Goal: Transaction & Acquisition: Download file/media

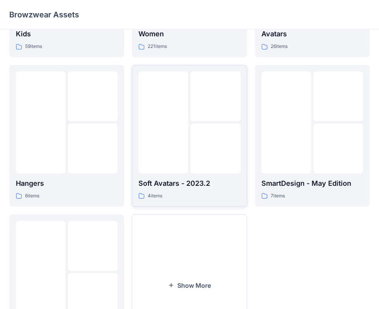
scroll to position [192, 0]
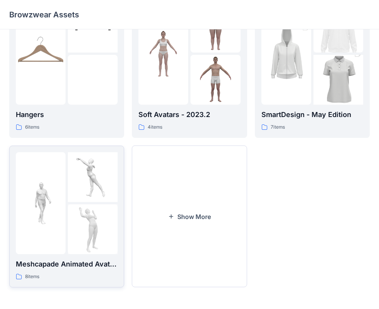
click at [73, 204] on img at bounding box center [93, 229] width 50 height 50
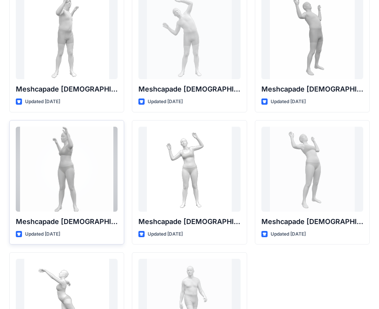
scroll to position [128, 0]
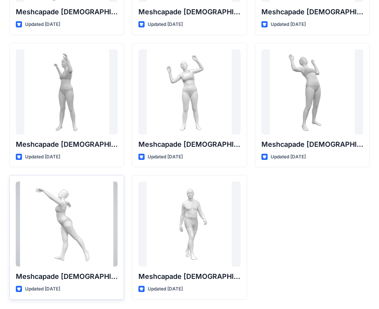
click at [83, 206] on div at bounding box center [67, 223] width 102 height 85
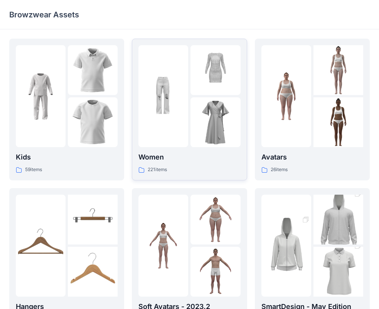
click at [191, 97] on div at bounding box center [216, 96] width 50 height 102
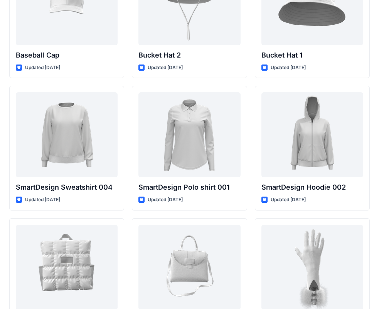
scroll to position [5842, 0]
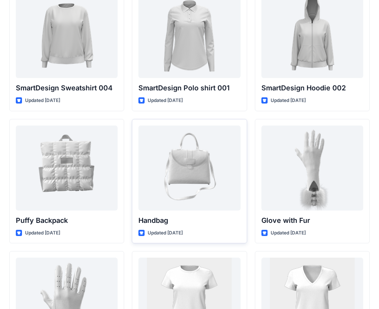
scroll to position [5830, 0]
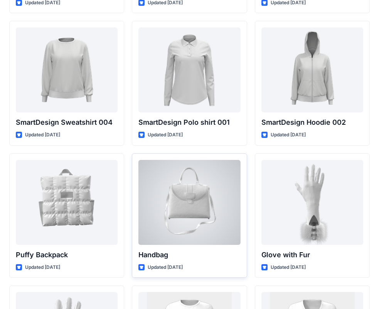
click at [188, 195] on div at bounding box center [189, 202] width 102 height 85
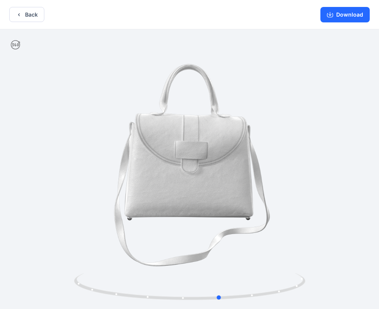
drag, startPoint x: 159, startPoint y: 139, endPoint x: 186, endPoint y: 141, distance: 26.7
click at [186, 141] on div at bounding box center [189, 169] width 379 height 281
drag, startPoint x: 140, startPoint y: 110, endPoint x: 132, endPoint y: 153, distance: 44.8
click at [132, 153] on div at bounding box center [189, 169] width 379 height 281
click at [33, 14] on button "Back" at bounding box center [26, 14] width 35 height 15
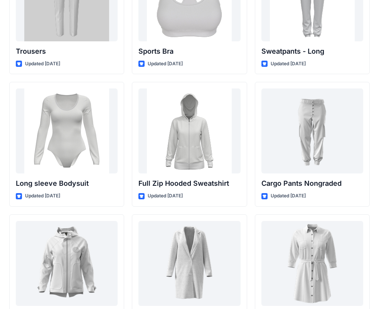
scroll to position [6563, 0]
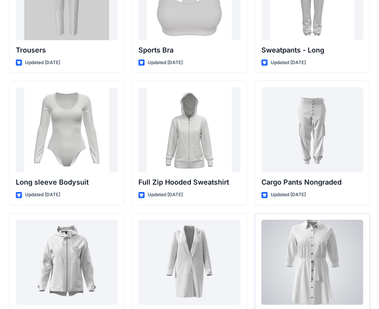
click at [317, 246] on div at bounding box center [312, 261] width 102 height 85
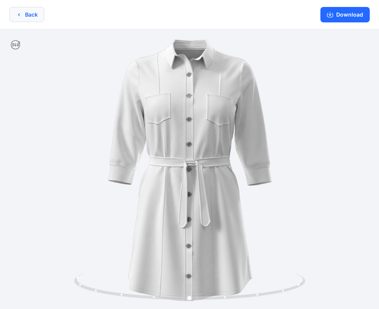
click at [27, 16] on button "Back" at bounding box center [26, 14] width 35 height 15
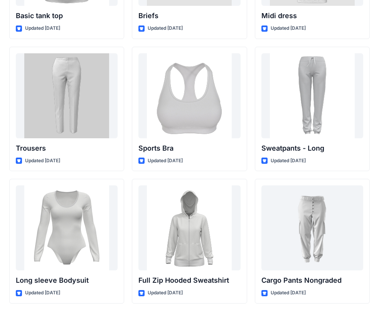
scroll to position [6397, 0]
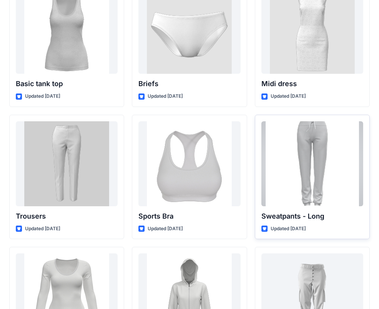
click at [318, 147] on div at bounding box center [312, 163] width 102 height 85
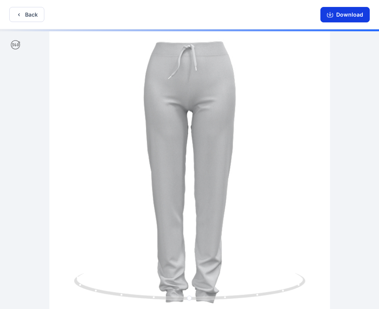
click at [356, 12] on button "Download" at bounding box center [344, 14] width 49 height 15
